Goal: Information Seeking & Learning: Learn about a topic

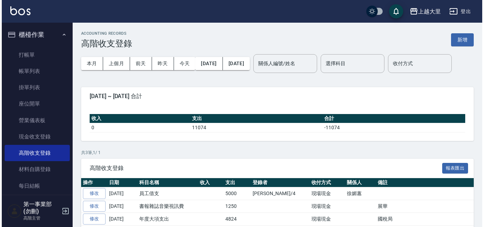
scroll to position [49, 0]
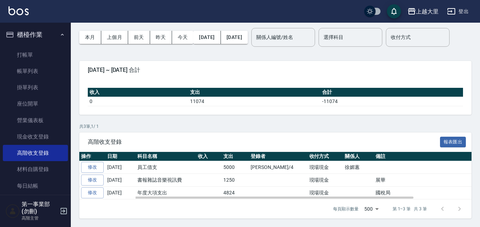
click at [170, 182] on td "書報雜誌音樂視訊費" at bounding box center [166, 180] width 61 height 13
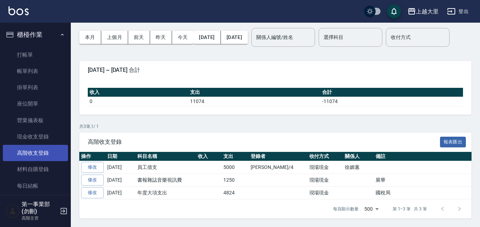
click at [45, 154] on link "高階收支登錄" at bounding box center [35, 153] width 65 height 16
click at [426, 6] on button "上越大里" at bounding box center [423, 11] width 37 height 15
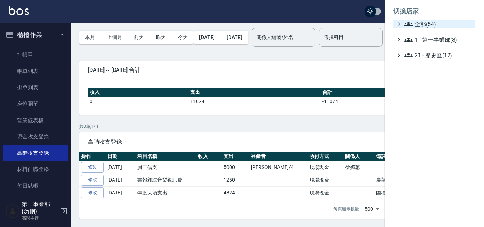
click at [446, 25] on span "全部(54)" at bounding box center [438, 24] width 68 height 9
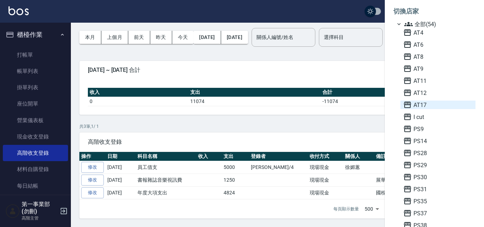
click at [425, 105] on span "AT17" at bounding box center [437, 105] width 69 height 9
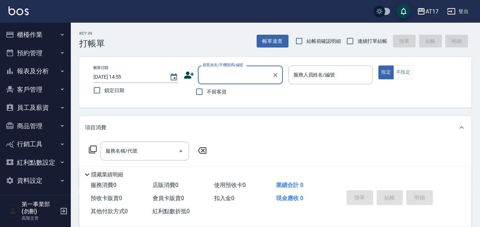
click at [27, 74] on button "報表及分析" at bounding box center [35, 71] width 65 height 18
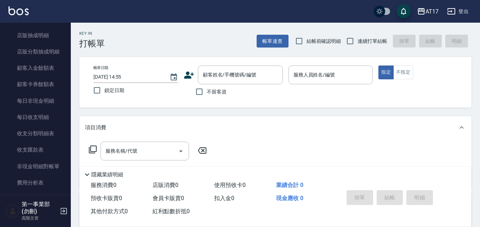
scroll to position [602, 0]
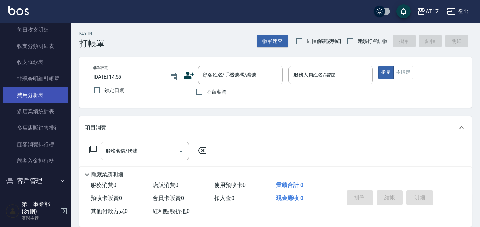
click at [43, 96] on link "費用分析表" at bounding box center [35, 95] width 65 height 16
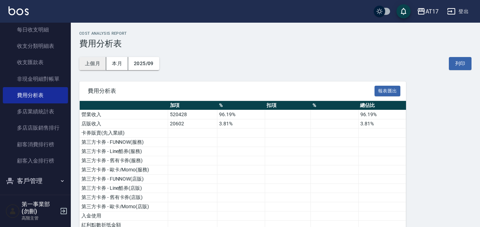
click at [88, 66] on button "上個月" at bounding box center [92, 63] width 27 height 13
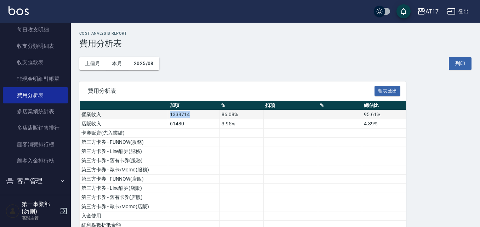
drag, startPoint x: 166, startPoint y: 115, endPoint x: 191, endPoint y: 112, distance: 25.7
click at [191, 112] on tr "營業收入 1338714 86.08% 95.61%" at bounding box center [243, 114] width 327 height 9
click at [192, 113] on td "1338714" at bounding box center [194, 114] width 52 height 9
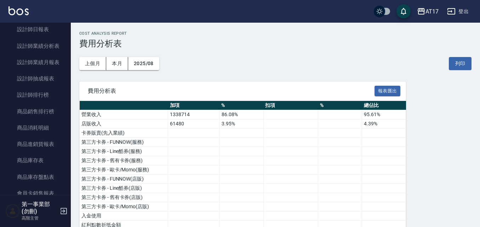
scroll to position [272, 0]
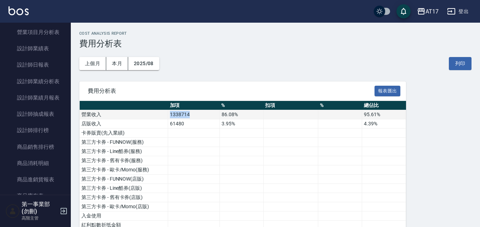
drag, startPoint x: 171, startPoint y: 115, endPoint x: 194, endPoint y: 117, distance: 23.4
click at [194, 117] on td "1338714" at bounding box center [194, 114] width 52 height 9
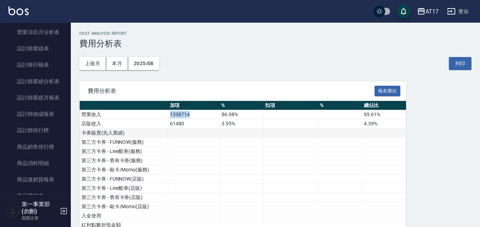
drag, startPoint x: 230, startPoint y: 126, endPoint x: 227, endPoint y: 133, distance: 7.3
click at [230, 126] on td "3.95%" at bounding box center [242, 123] width 44 height 9
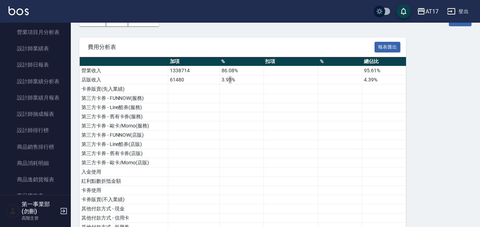
scroll to position [0, 0]
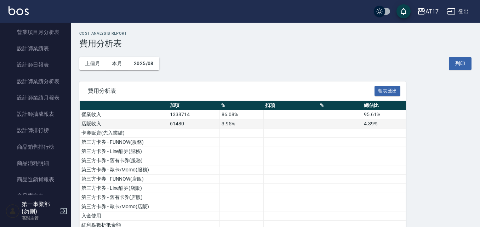
click at [324, 127] on td at bounding box center [340, 123] width 44 height 9
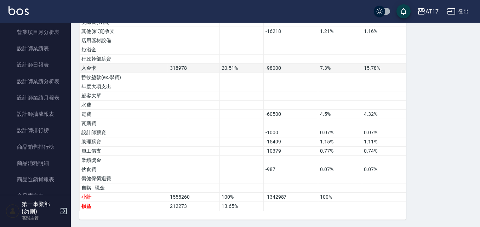
scroll to position [471, 0]
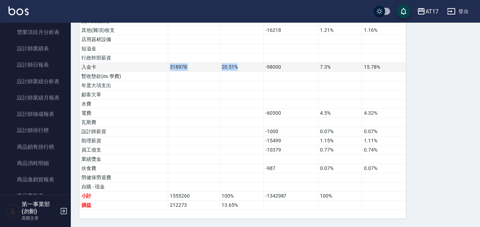
drag, startPoint x: 165, startPoint y: 68, endPoint x: 261, endPoint y: 67, distance: 95.3
click at [261, 67] on tr "入金卡 318978 20.51% -98000 7.3% 15.78%" at bounding box center [243, 67] width 327 height 9
click at [261, 67] on td "20.51%" at bounding box center [242, 67] width 44 height 9
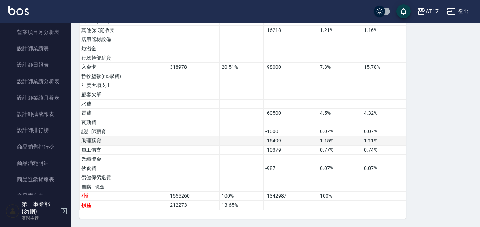
click at [346, 142] on td "1.15%" at bounding box center [340, 140] width 44 height 9
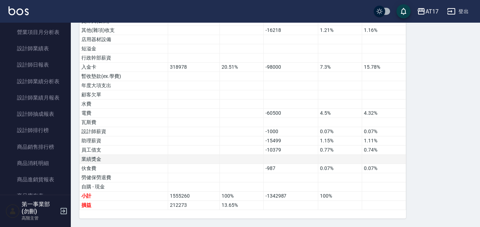
drag, startPoint x: 237, startPoint y: 163, endPoint x: 394, endPoint y: 161, distance: 156.9
click at [394, 161] on tr "業績獎金" at bounding box center [243, 159] width 327 height 9
click at [394, 161] on td at bounding box center [384, 159] width 44 height 9
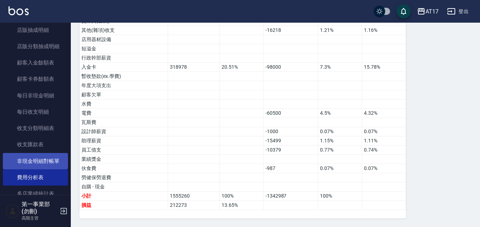
scroll to position [485, 0]
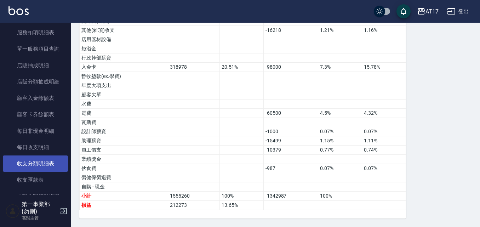
click at [52, 170] on link "收支分類明細表" at bounding box center [35, 164] width 65 height 16
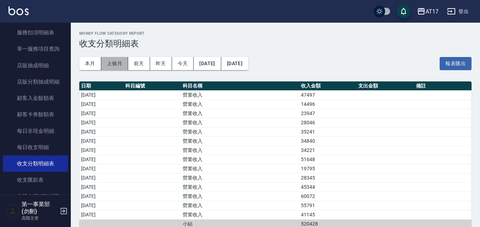
click at [117, 66] on button "上個月" at bounding box center [114, 63] width 27 height 13
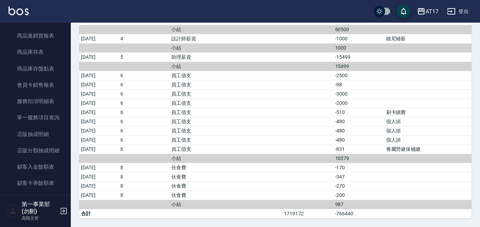
scroll to position [414, 0]
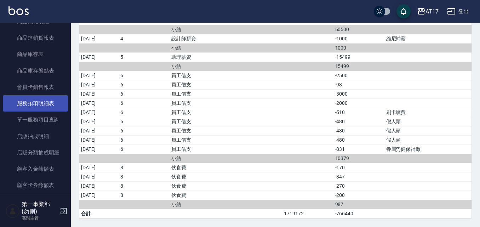
click at [52, 107] on link "服務扣項明細表" at bounding box center [35, 103] width 65 height 16
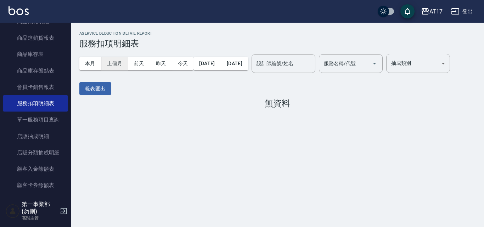
click at [121, 67] on button "上個月" at bounding box center [114, 63] width 27 height 13
click at [385, 63] on div "本月 上個月 前天 昨天 今天 [DATE] [DATE] 設計師編號/姓名 設計師編號/姓名 服務名稱/代號 服務名稱/代號 抽成類別 ​ 抽成類別" at bounding box center [264, 64] width 371 height 30
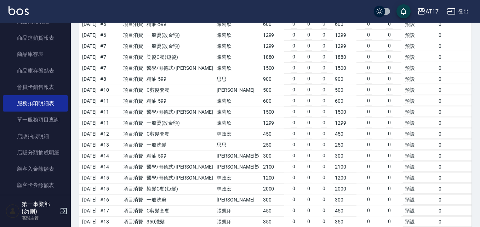
scroll to position [1275, 0]
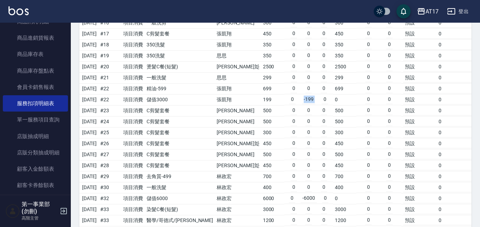
drag, startPoint x: 270, startPoint y: 123, endPoint x: 289, endPoint y: 121, distance: 18.9
click at [289, 105] on td "0 -199 0" at bounding box center [308, 99] width 49 height 11
click at [322, 104] on td "0" at bounding box center [325, 99] width 6 height 9
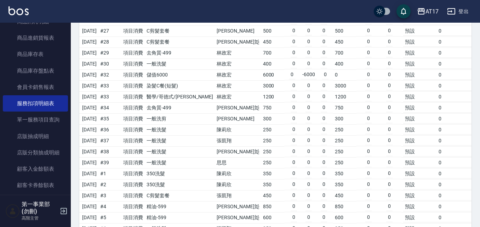
scroll to position [0, 0]
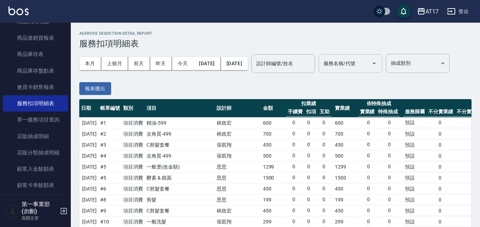
click at [319, 73] on div "服務名稱/代號 服務名稱/代號" at bounding box center [351, 63] width 64 height 19
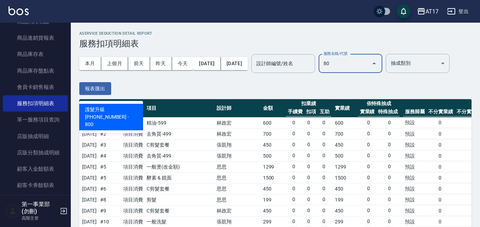
type input "8"
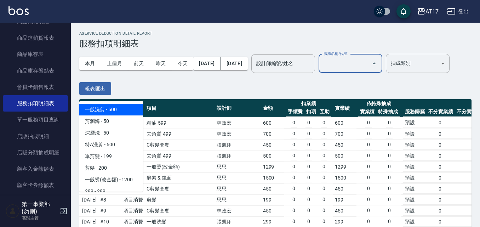
type input "0"
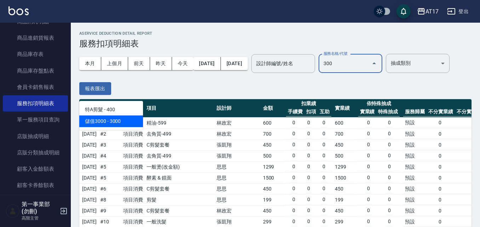
click at [118, 119] on span "儲值3000 - 3000" at bounding box center [111, 121] width 64 height 12
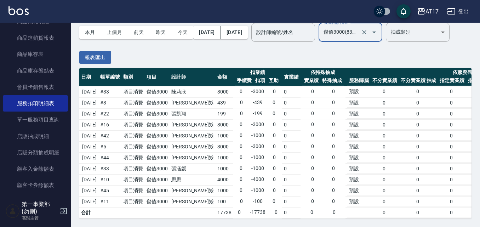
scroll to position [59, 0]
click at [322, 33] on input "儲值3000(83000)" at bounding box center [341, 32] width 38 height 12
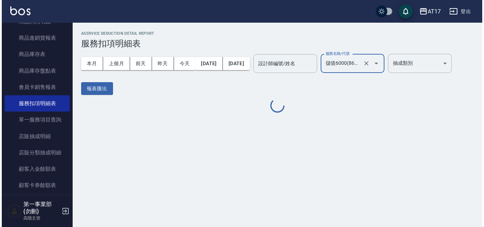
scroll to position [0, 0]
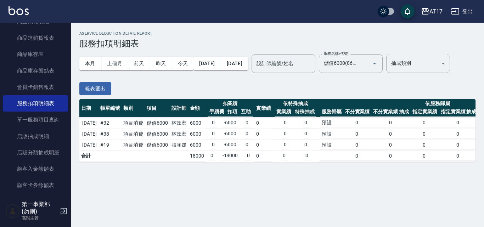
click at [319, 90] on div "本月 上個月 前天 昨天 今天 [DATE] [DATE] 設計師編號/姓名 設計師編號/姓名 服務名稱/代號 儲值6000(86000) 服務名稱/代號 抽…" at bounding box center [277, 72] width 396 height 46
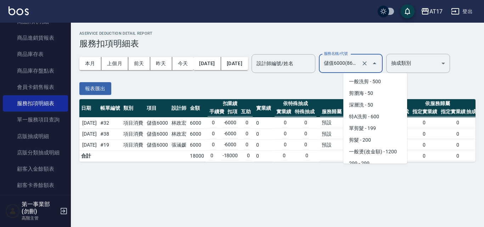
click at [360, 64] on input "儲值6000(86000)" at bounding box center [341, 63] width 38 height 12
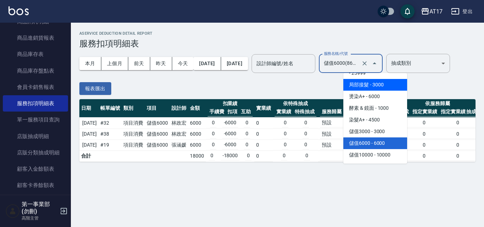
scroll to position [1083, 0]
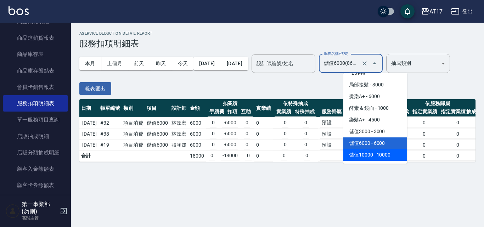
click at [385, 150] on span "儲值10000 - 10000" at bounding box center [375, 155] width 64 height 12
type input "儲值10000(810000)"
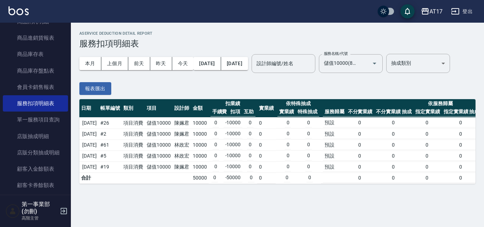
click at [258, 156] on td "0 -10000 0" at bounding box center [233, 156] width 49 height 11
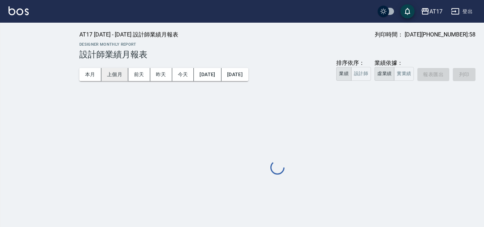
click at [119, 75] on button "上個月" at bounding box center [114, 74] width 27 height 13
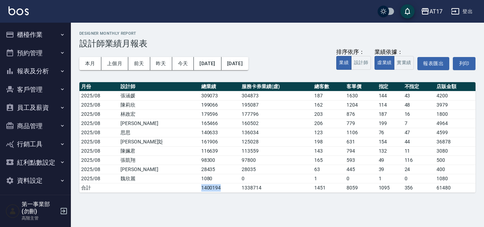
drag, startPoint x: 183, startPoint y: 190, endPoint x: 157, endPoint y: 190, distance: 26.2
click at [157, 190] on tr "合計 1400194 1338714 1451 8059 1095 356 61480" at bounding box center [277, 187] width 396 height 9
click at [199, 188] on td "1400194" at bounding box center [219, 187] width 41 height 9
click at [402, 67] on button "實業績" at bounding box center [404, 63] width 20 height 14
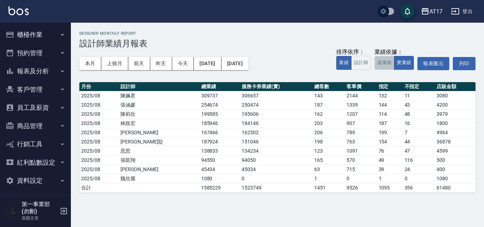
click at [379, 64] on button "虛業績" at bounding box center [384, 63] width 20 height 14
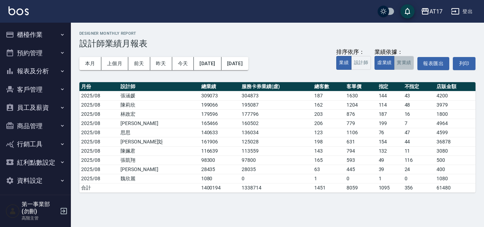
click at [397, 60] on button "實業績" at bounding box center [404, 63] width 20 height 14
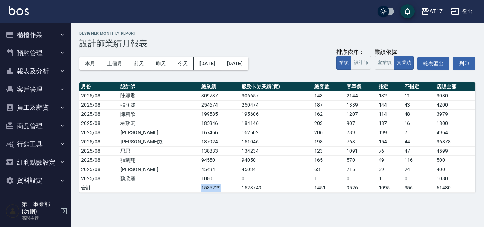
drag, startPoint x: 160, startPoint y: 188, endPoint x: 185, endPoint y: 185, distance: 24.6
click at [199, 185] on td "1585229" at bounding box center [219, 187] width 41 height 9
click at [388, 64] on button "虛業績" at bounding box center [384, 63] width 20 height 14
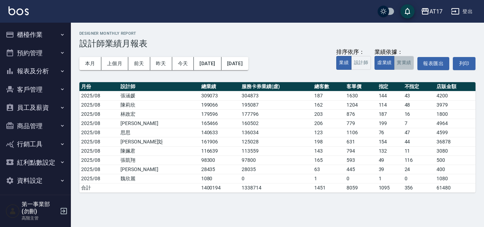
click at [399, 64] on button "實業績" at bounding box center [404, 63] width 20 height 14
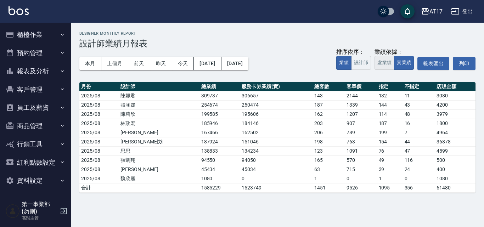
click at [378, 67] on button "虛業績" at bounding box center [384, 63] width 20 height 14
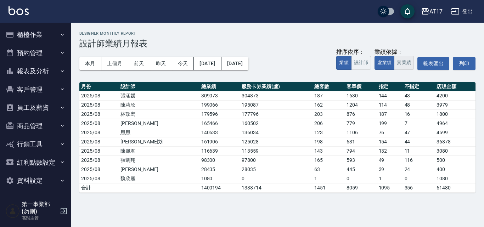
click at [400, 66] on button "實業績" at bounding box center [404, 63] width 20 height 14
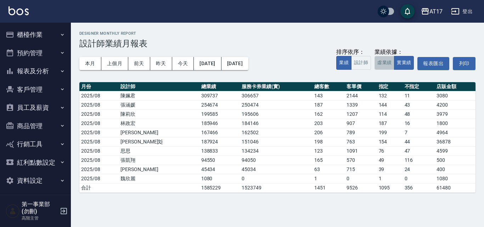
click at [383, 62] on button "虛業績" at bounding box center [384, 63] width 20 height 14
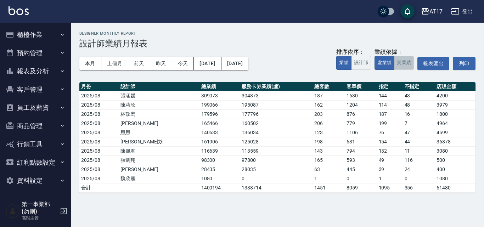
click at [402, 65] on button "實業績" at bounding box center [404, 63] width 20 height 14
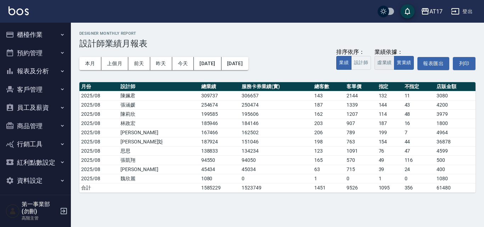
click at [383, 67] on button "虛業績" at bounding box center [384, 63] width 20 height 14
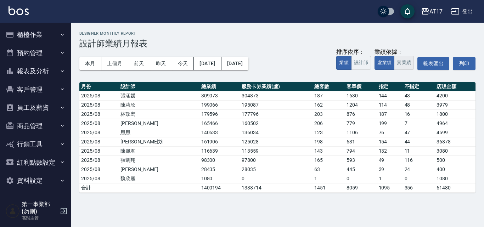
click at [402, 66] on button "實業績" at bounding box center [404, 63] width 20 height 14
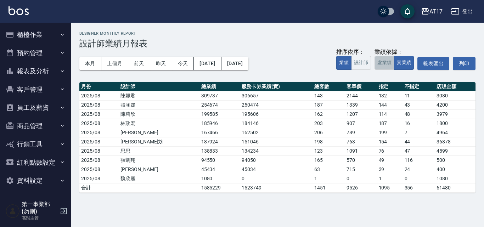
click at [381, 66] on button "虛業績" at bounding box center [384, 63] width 20 height 14
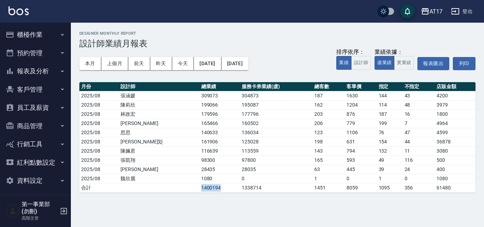
drag, startPoint x: 155, startPoint y: 186, endPoint x: 187, endPoint y: 186, distance: 31.9
click at [187, 186] on tr "合計 1400194 1338714 1451 8059 1095 356 61480" at bounding box center [277, 187] width 396 height 9
click at [241, 189] on td "1338714" at bounding box center [276, 187] width 73 height 9
click at [401, 61] on button "實業績" at bounding box center [404, 63] width 20 height 14
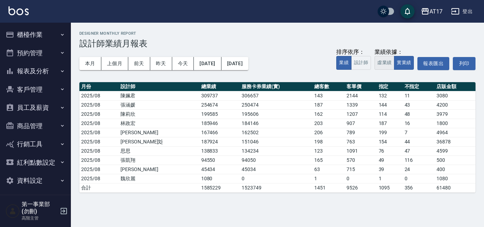
click at [385, 66] on button "虛業績" at bounding box center [384, 63] width 20 height 14
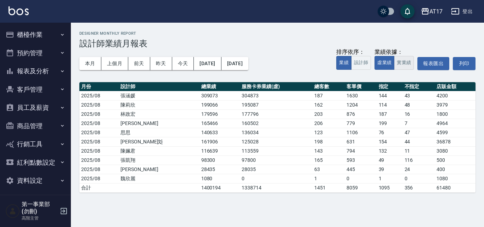
click at [406, 67] on button "實業績" at bounding box center [404, 63] width 20 height 14
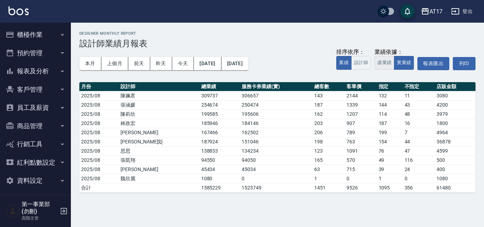
click at [380, 61] on button "虛業績" at bounding box center [384, 63] width 20 height 14
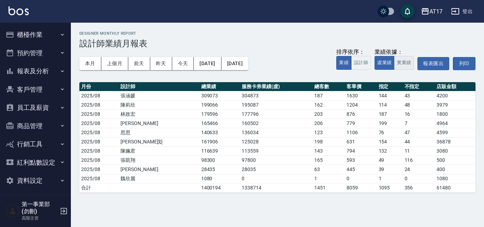
click at [403, 60] on button "實業績" at bounding box center [404, 63] width 20 height 14
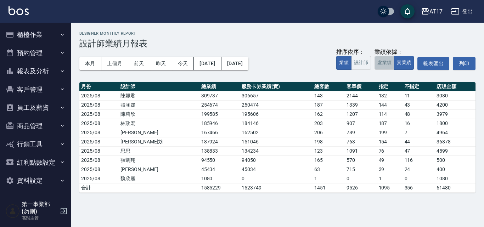
click at [382, 61] on button "虛業績" at bounding box center [384, 63] width 20 height 14
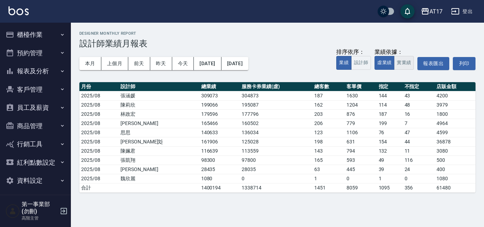
click at [401, 63] on button "實業績" at bounding box center [404, 63] width 20 height 14
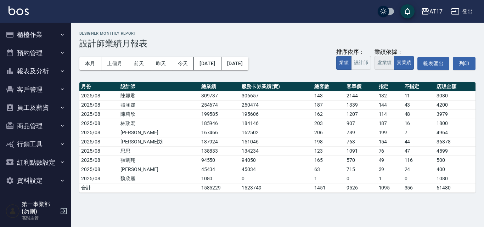
click at [384, 62] on button "虛業績" at bounding box center [384, 63] width 20 height 14
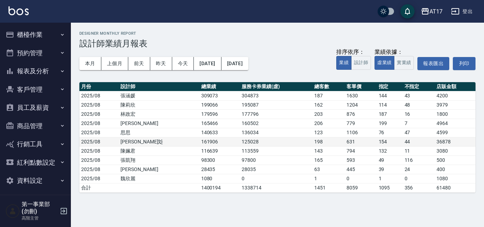
drag, startPoint x: 241, startPoint y: 165, endPoint x: 289, endPoint y: 137, distance: 56.3
click at [241, 165] on td "28035" at bounding box center [276, 169] width 73 height 9
click at [405, 63] on button "實業績" at bounding box center [404, 63] width 20 height 14
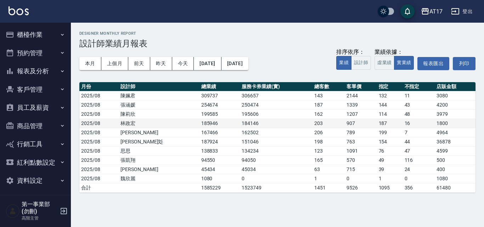
click at [251, 127] on td "184146" at bounding box center [276, 123] width 73 height 9
click at [388, 62] on button "虛業績" at bounding box center [384, 63] width 20 height 14
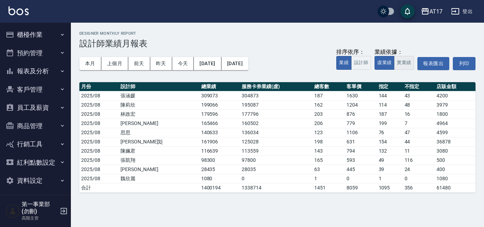
click at [402, 64] on button "實業績" at bounding box center [404, 63] width 20 height 14
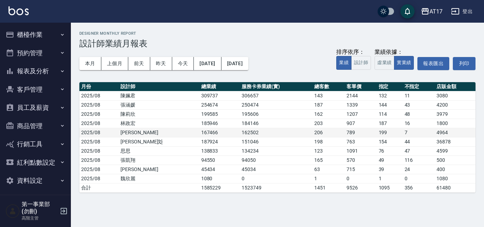
click at [312, 132] on td "206" at bounding box center [328, 132] width 32 height 9
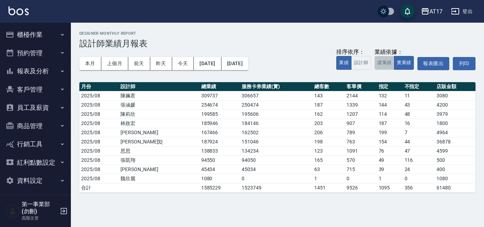
click at [386, 66] on button "虛業績" at bounding box center [384, 63] width 20 height 14
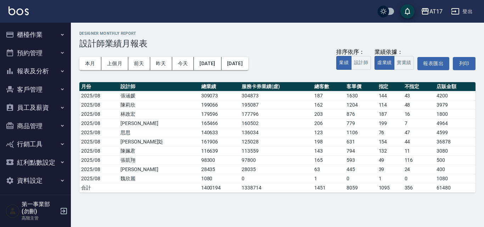
click at [245, 185] on td "1338714" at bounding box center [276, 187] width 73 height 9
click at [47, 74] on button "報表及分析" at bounding box center [35, 71] width 65 height 18
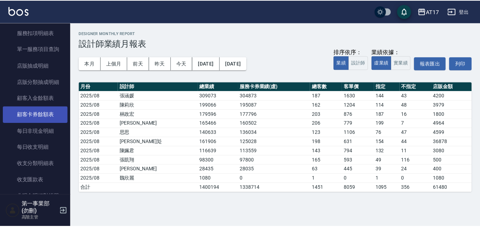
scroll to position [496, 0]
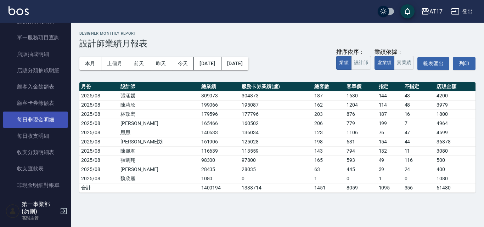
click at [48, 123] on link "每日非現金明細" at bounding box center [35, 120] width 65 height 16
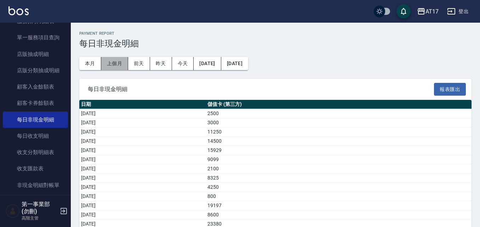
click at [117, 63] on button "上個月" at bounding box center [114, 63] width 27 height 13
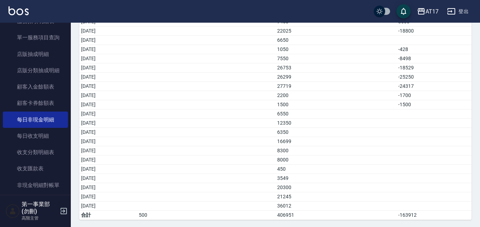
scroll to position [185, 0]
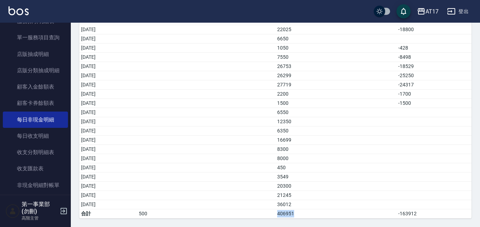
drag, startPoint x: 290, startPoint y: 216, endPoint x: 328, endPoint y: 216, distance: 38.3
click at [328, 216] on tr "合計 500 406951 -163912" at bounding box center [275, 213] width 392 height 9
click at [328, 216] on td "406951" at bounding box center [337, 213] width 122 height 9
click at [276, 179] on td "a dense table" at bounding box center [206, 177] width 139 height 9
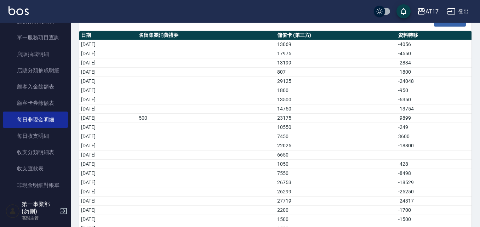
scroll to position [0, 0]
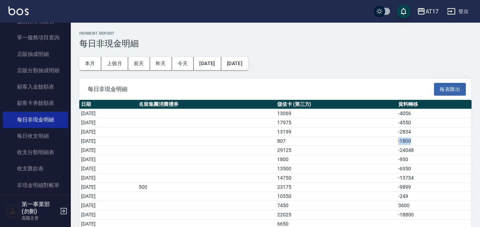
drag, startPoint x: 431, startPoint y: 139, endPoint x: 405, endPoint y: 137, distance: 27.0
click at [405, 137] on td "-1800" at bounding box center [434, 141] width 75 height 9
click at [418, 153] on td "-24048" at bounding box center [434, 150] width 75 height 9
